Goal: Check status: Check status

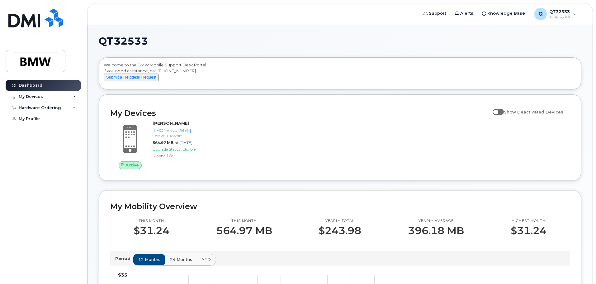
click at [502, 115] on span at bounding box center [498, 112] width 11 height 6
click at [498, 111] on input "Show Deactivated Devices" at bounding box center [495, 108] width 5 height 5
checkbox input "true"
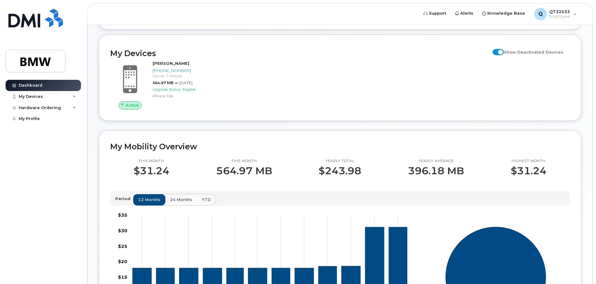
scroll to position [62, 0]
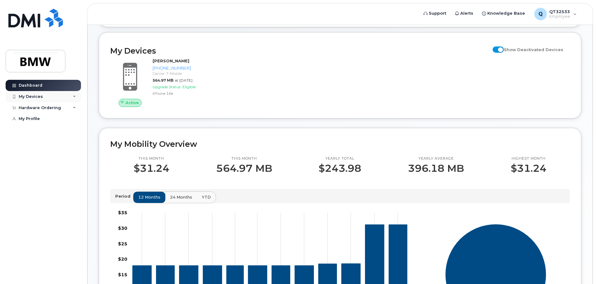
click at [30, 96] on div "My Devices" at bounding box center [31, 96] width 24 height 5
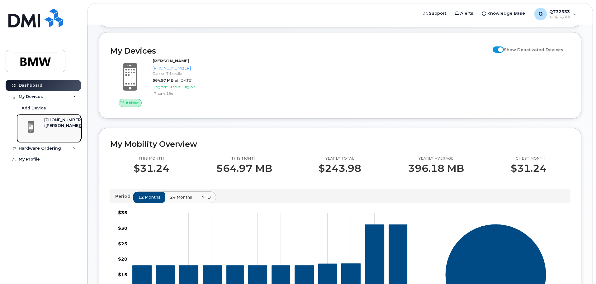
click at [48, 122] on div "[PHONE_NUMBER]" at bounding box center [63, 120] width 38 height 6
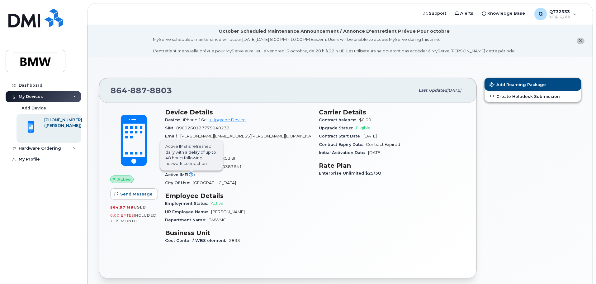
click at [191, 168] on span "Active IMEI is refreshed daily with a delay of up to 48 hours following network…" at bounding box center [191, 155] width 62 height 31
